Goal: Task Accomplishment & Management: Manage account settings

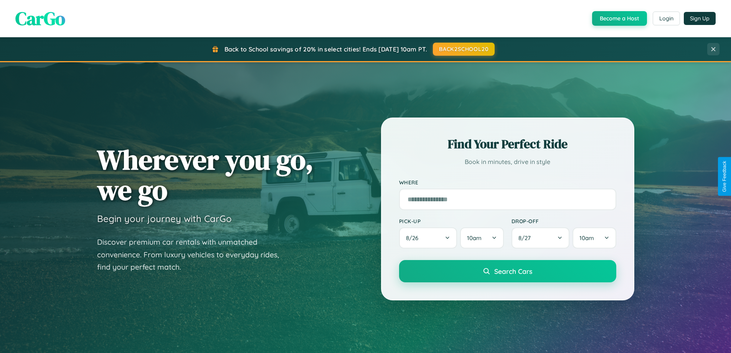
scroll to position [331, 0]
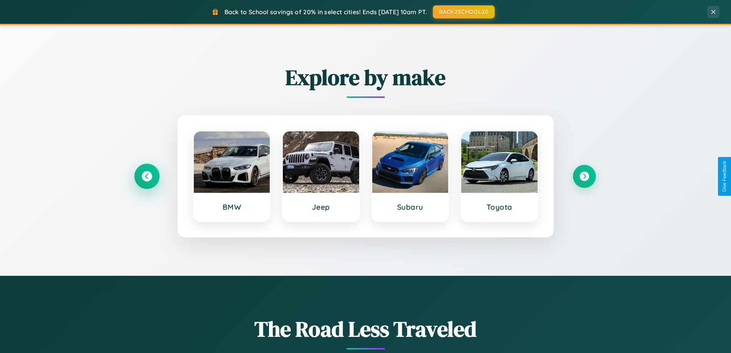
click at [147, 176] on icon at bounding box center [147, 176] width 10 height 10
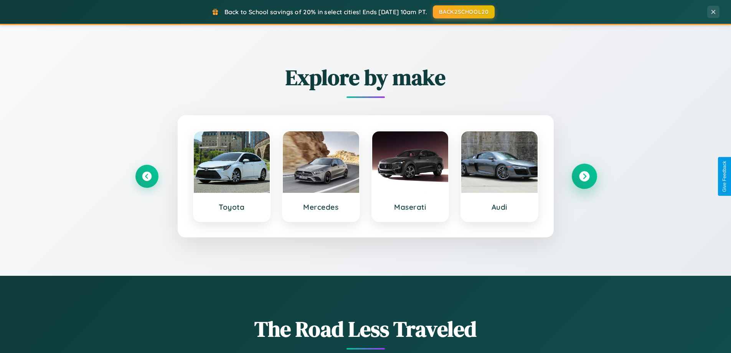
click at [584, 176] on icon at bounding box center [584, 176] width 10 height 10
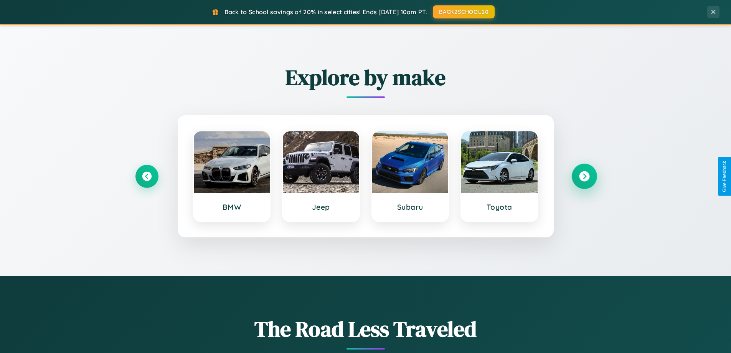
click at [584, 176] on icon at bounding box center [584, 176] width 10 height 10
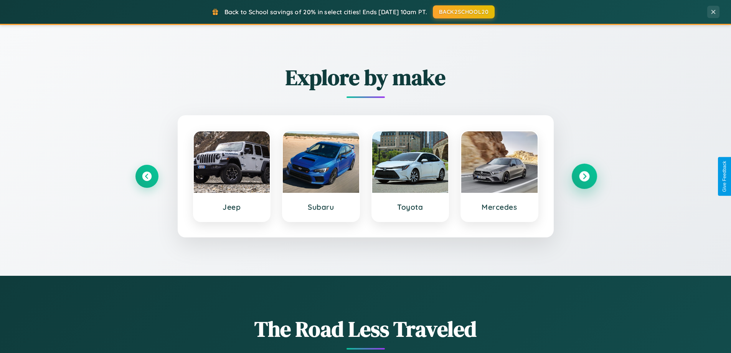
click at [584, 176] on icon at bounding box center [584, 176] width 10 height 10
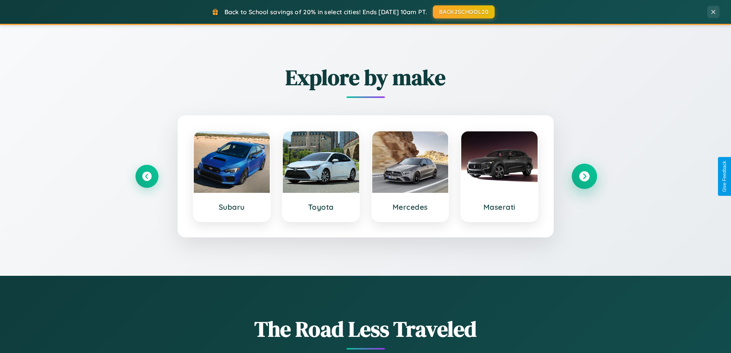
click at [584, 176] on icon at bounding box center [584, 176] width 10 height 10
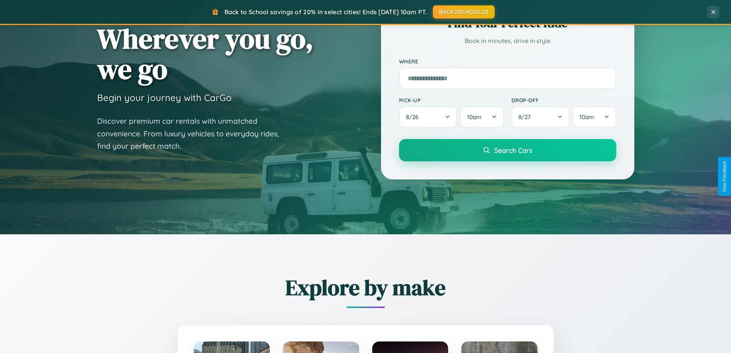
scroll to position [0, 0]
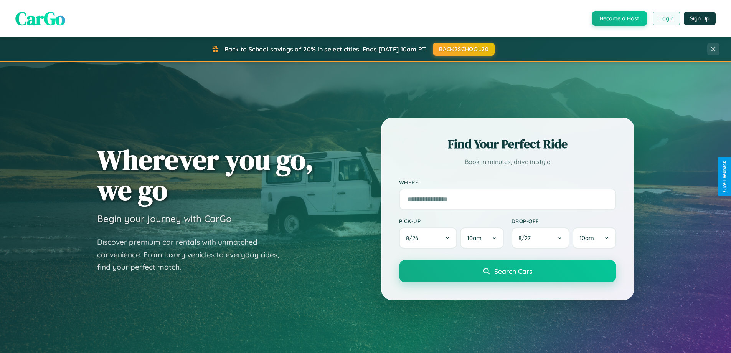
click at [666, 18] on button "Login" at bounding box center [666, 19] width 27 height 14
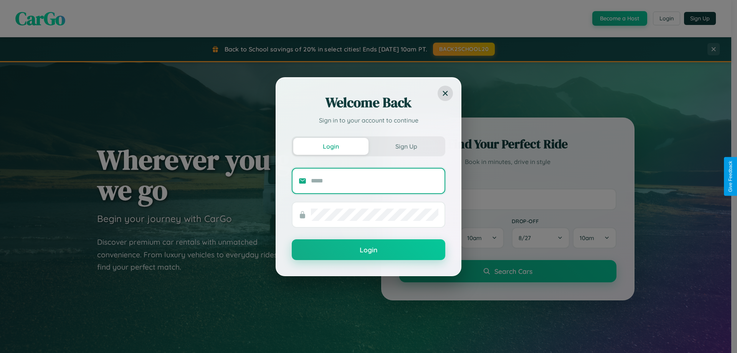
click at [375, 180] on input "text" at bounding box center [374, 181] width 127 height 12
type input "**********"
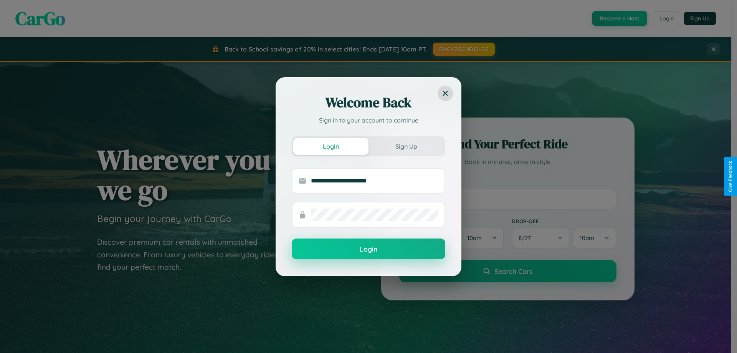
click at [369, 249] on button "Login" at bounding box center [369, 248] width 154 height 21
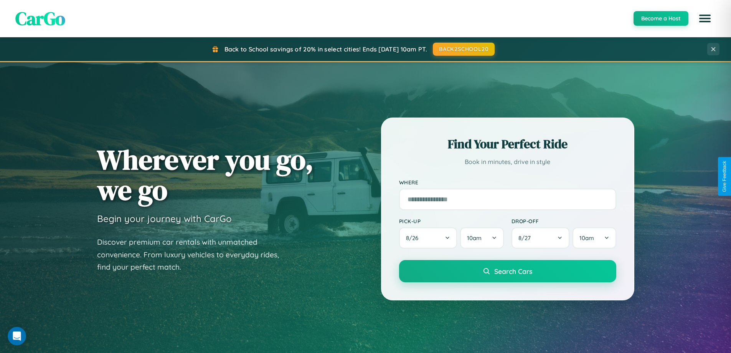
scroll to position [23, 0]
